Goal: Task Accomplishment & Management: Check status

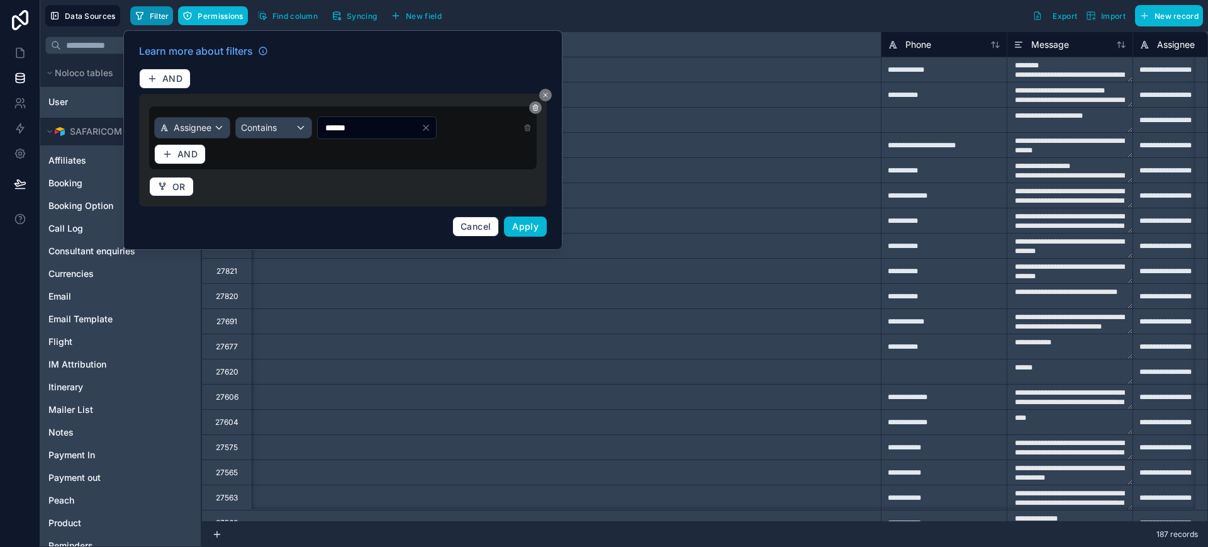
scroll to position [0, 847]
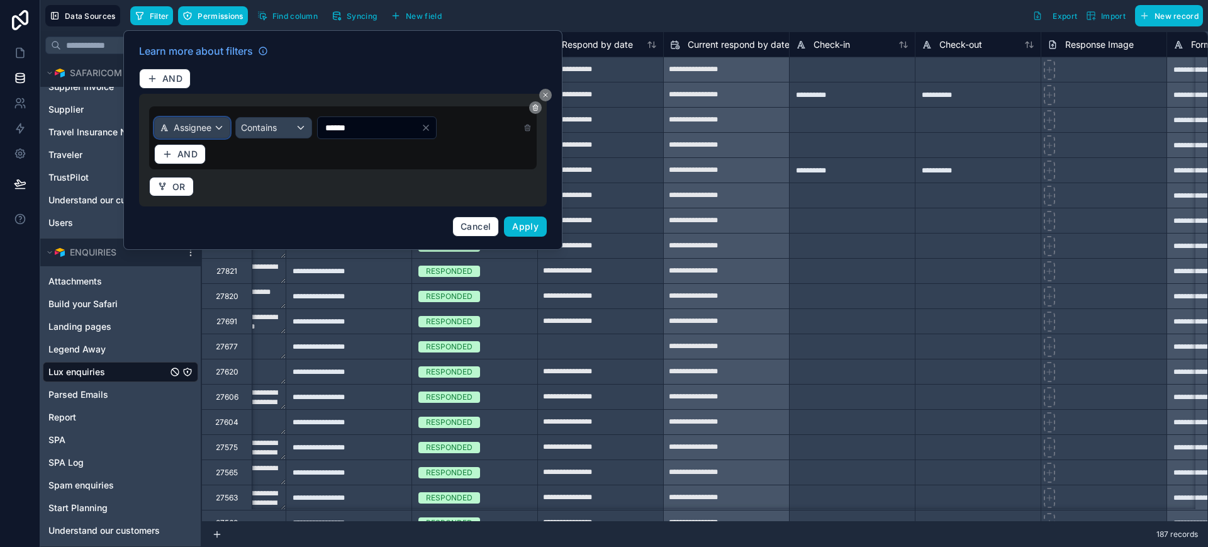
click at [205, 125] on span "Assignee" at bounding box center [193, 127] width 38 height 13
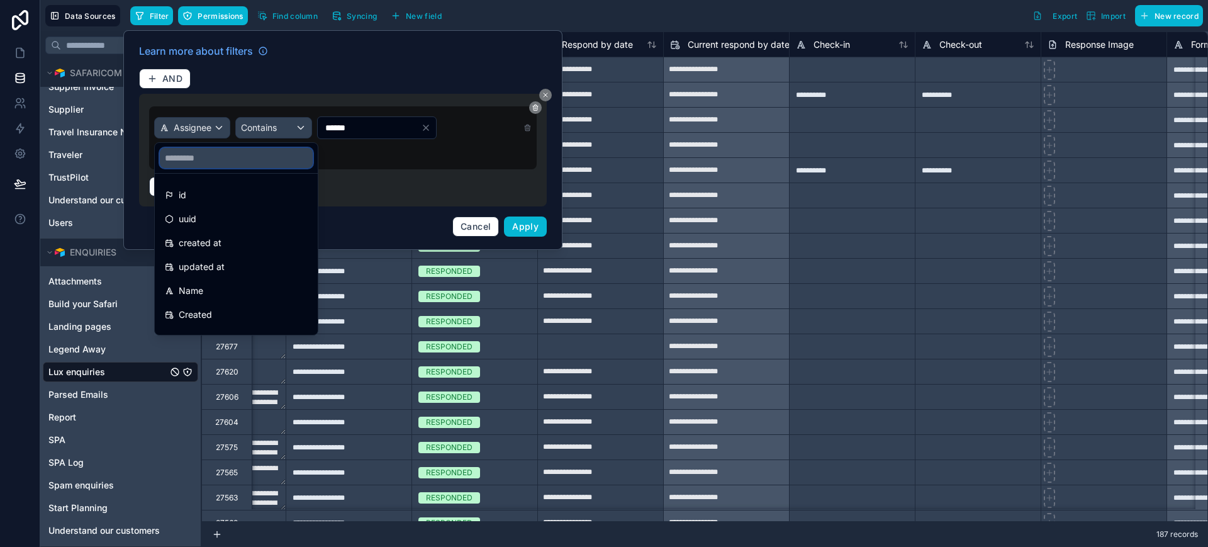
click at [193, 156] on input "text" at bounding box center [236, 158] width 153 height 20
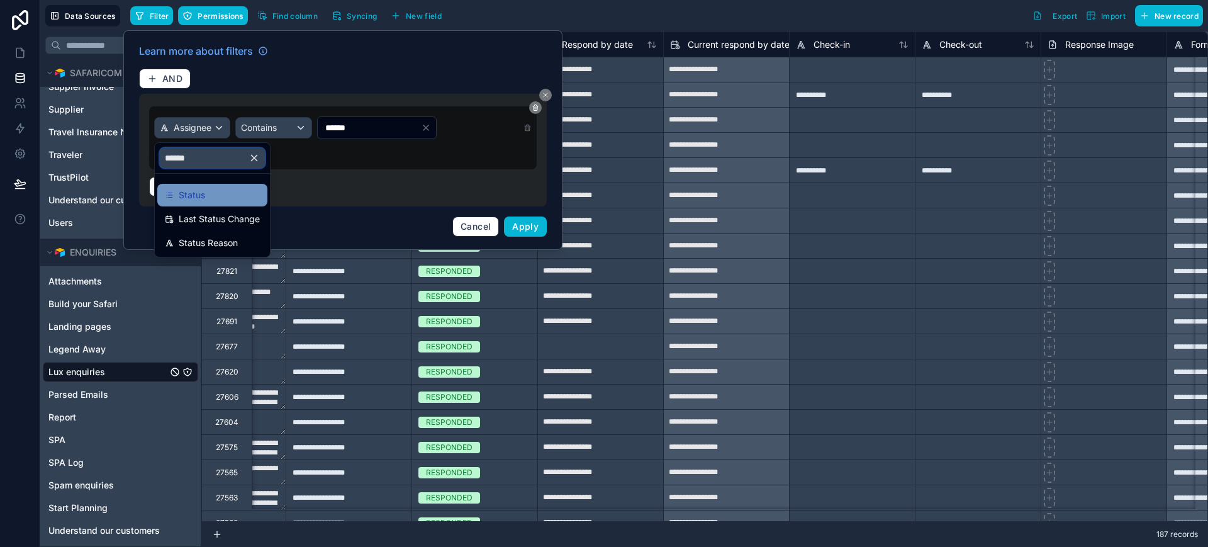
type input "******"
click at [198, 192] on span "Status" at bounding box center [192, 195] width 26 height 15
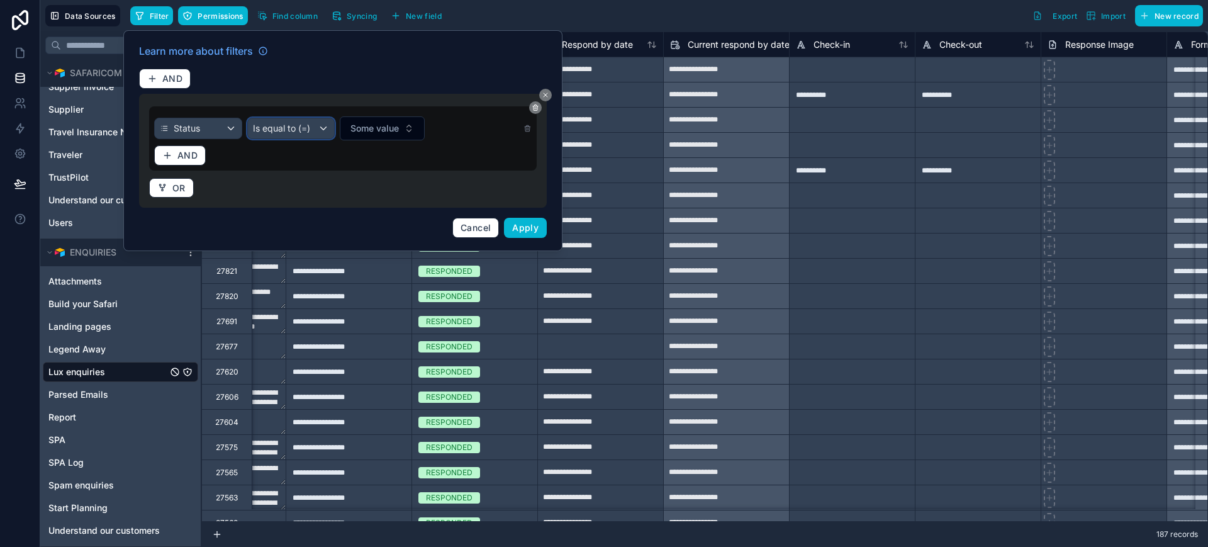
click at [291, 127] on span "Is equal to (=)" at bounding box center [281, 128] width 57 height 13
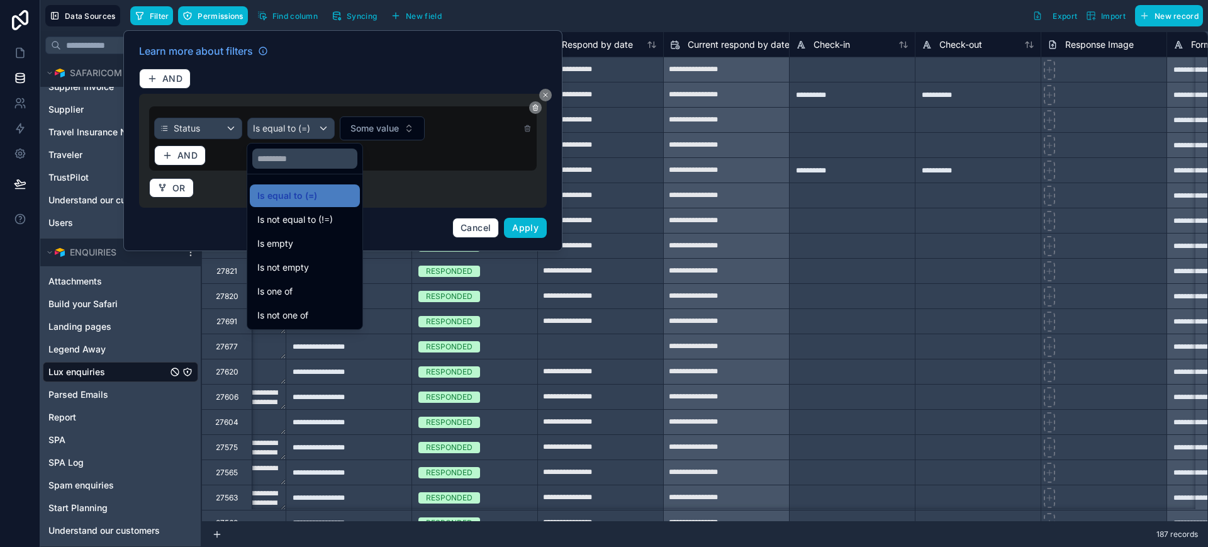
click at [383, 127] on div at bounding box center [342, 140] width 439 height 221
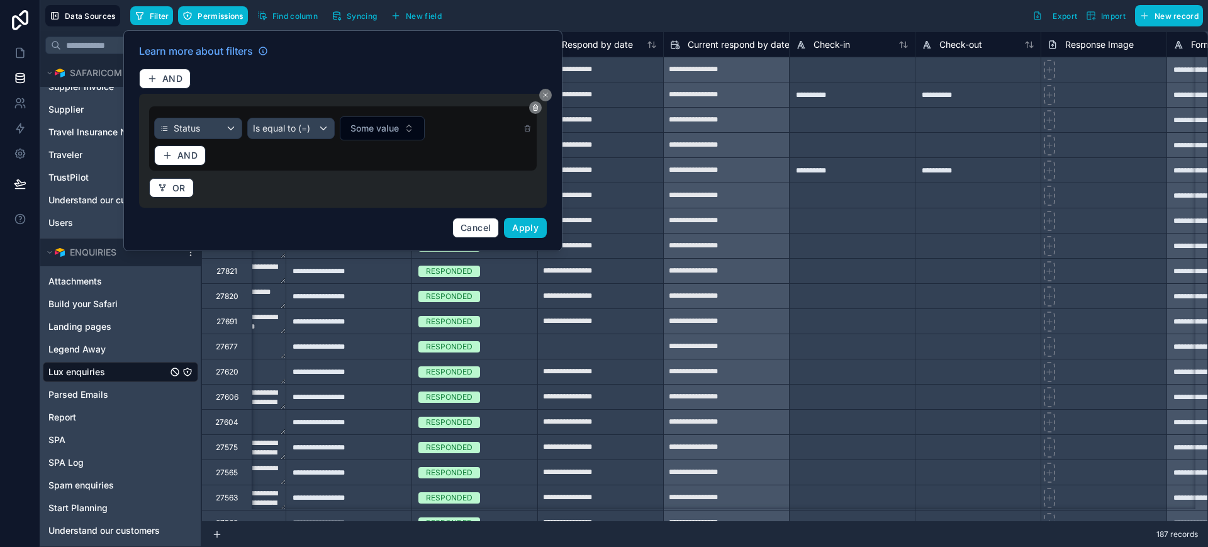
click at [383, 127] on span "Some value" at bounding box center [375, 128] width 48 height 13
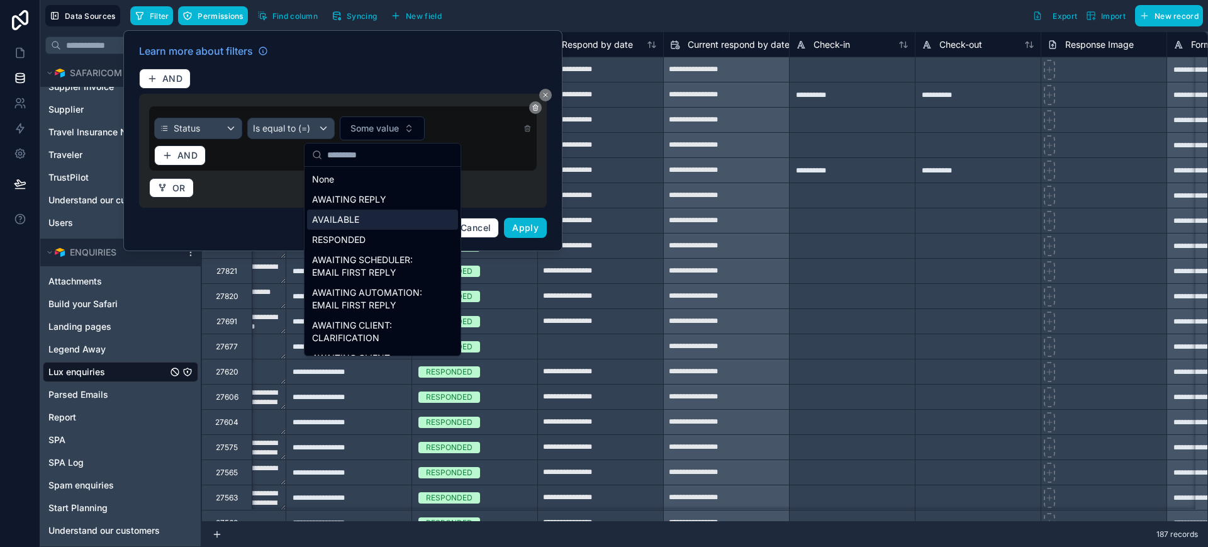
click at [353, 215] on div "AVAILABLE" at bounding box center [382, 220] width 151 height 20
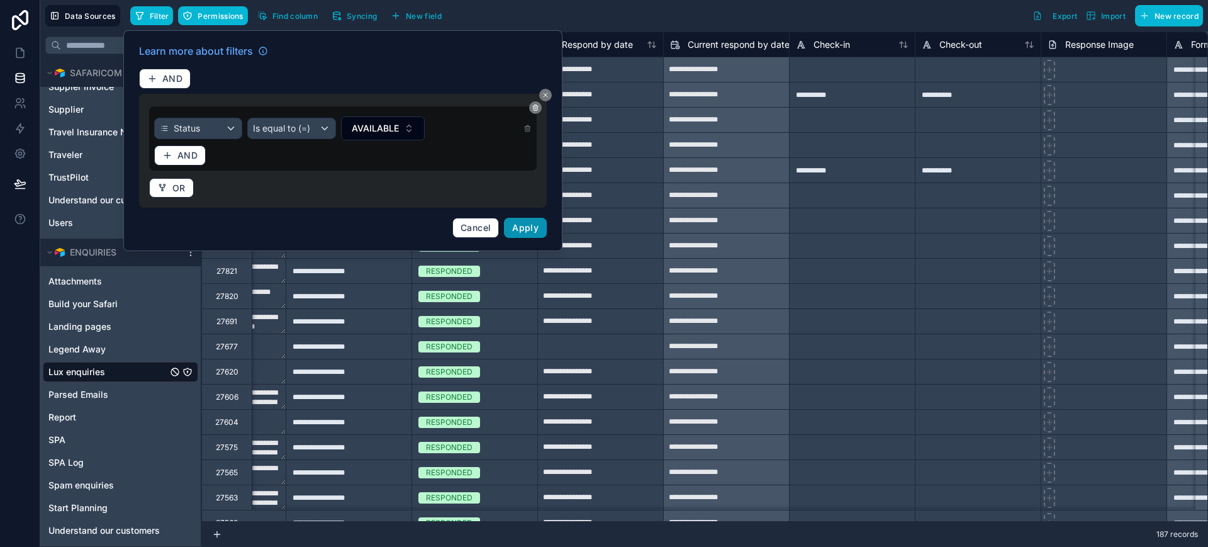
click at [525, 221] on button "Apply" at bounding box center [525, 228] width 43 height 20
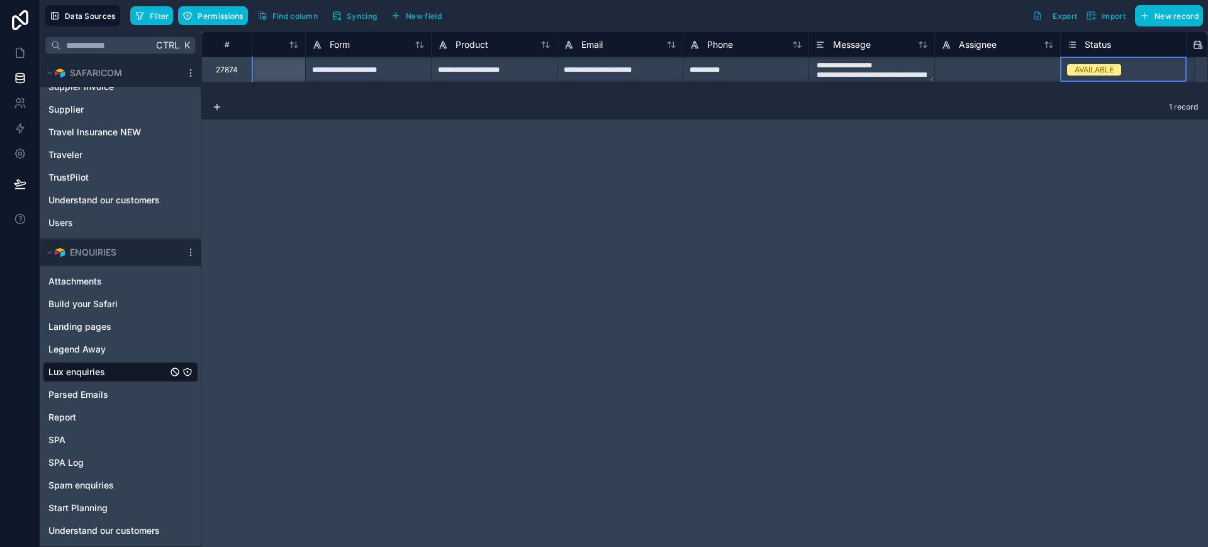
scroll to position [1, 198]
click at [1088, 73] on div "AVAILABLE" at bounding box center [1094, 69] width 39 height 11
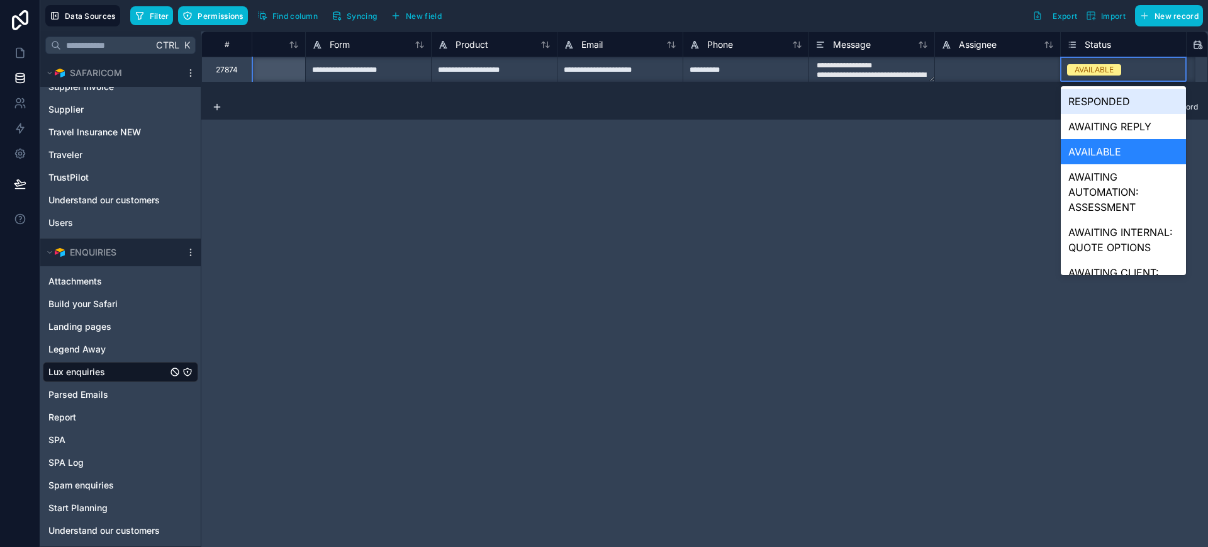
click at [1088, 73] on div "AVAILABLE" at bounding box center [1094, 69] width 39 height 11
click at [1100, 128] on div "AWAITING REPLY" at bounding box center [1123, 126] width 125 height 25
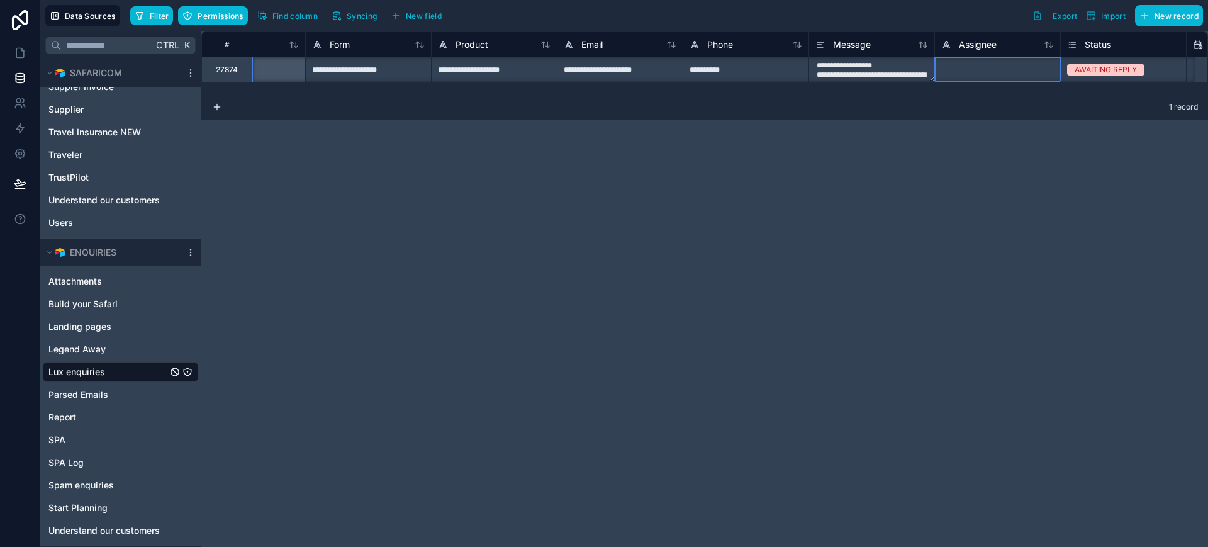
click at [967, 65] on div at bounding box center [998, 69] width 126 height 25
type input "**********"
click at [17, 55] on icon at bounding box center [20, 53] width 13 height 13
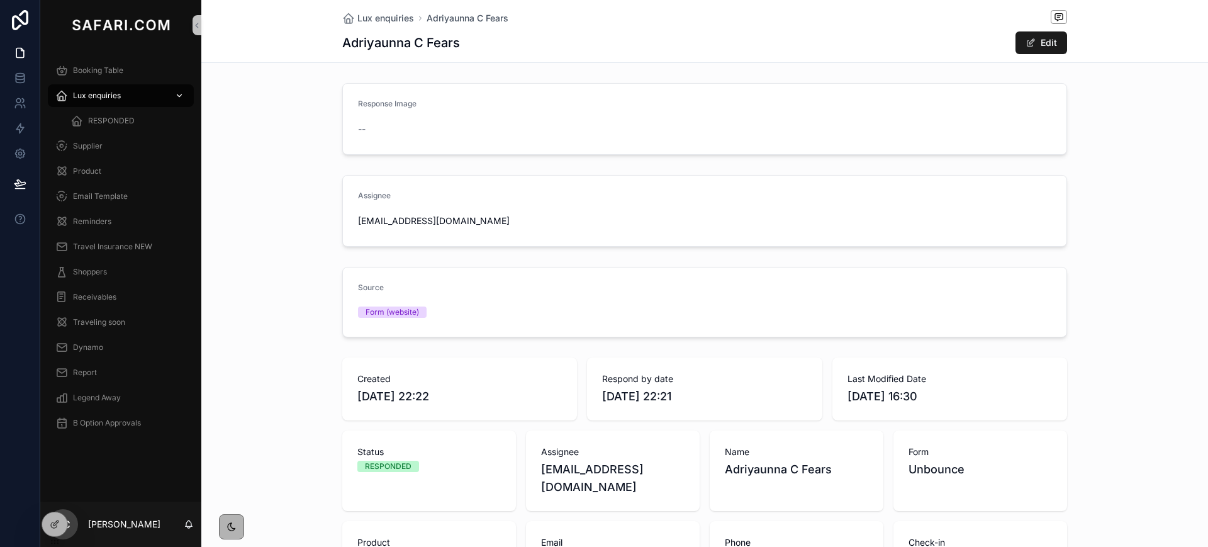
click at [95, 93] on span "Lux enquiries" at bounding box center [97, 96] width 48 height 10
